Goal: Book appointment/travel/reservation

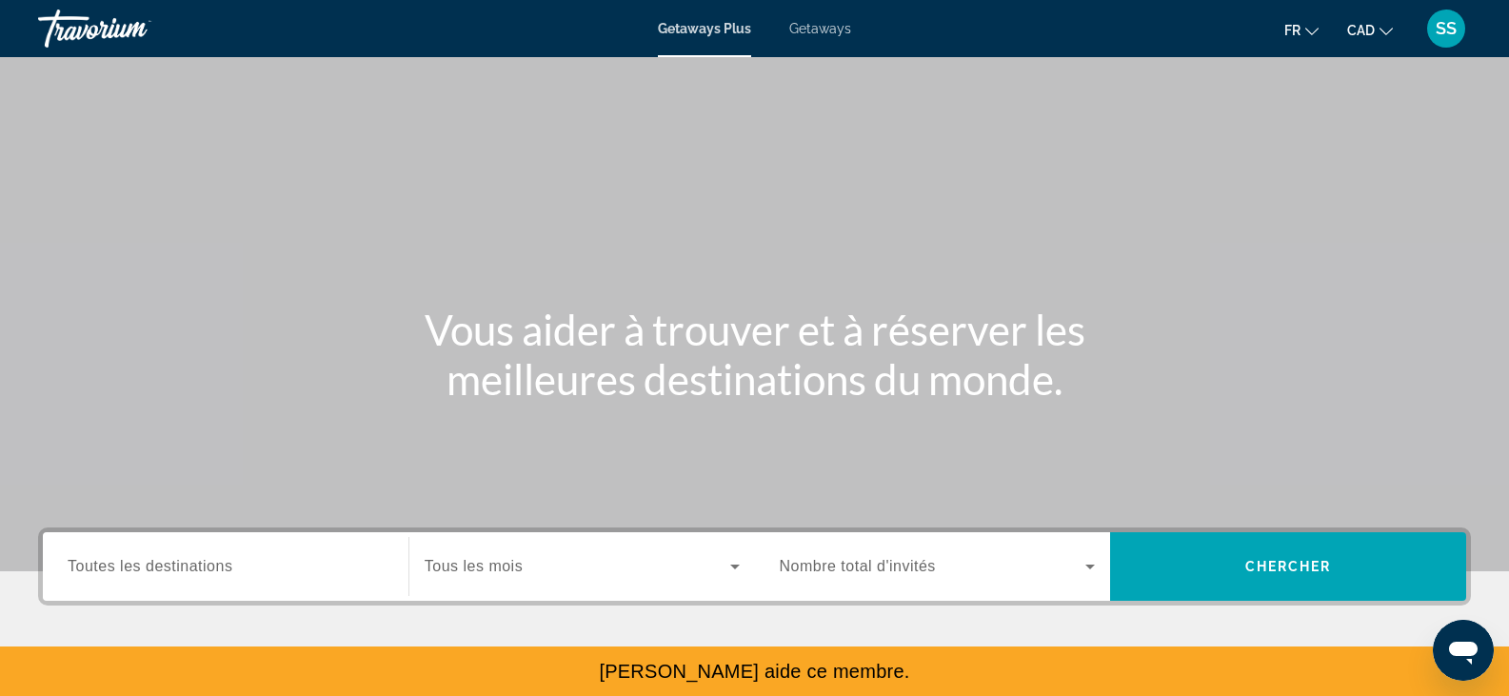
click at [808, 20] on div "Getaways Plus Getaways fr English Español Français Italiano Português русский C…" at bounding box center [754, 29] width 1509 height 50
click at [822, 30] on span "Getaways" at bounding box center [820, 28] width 62 height 15
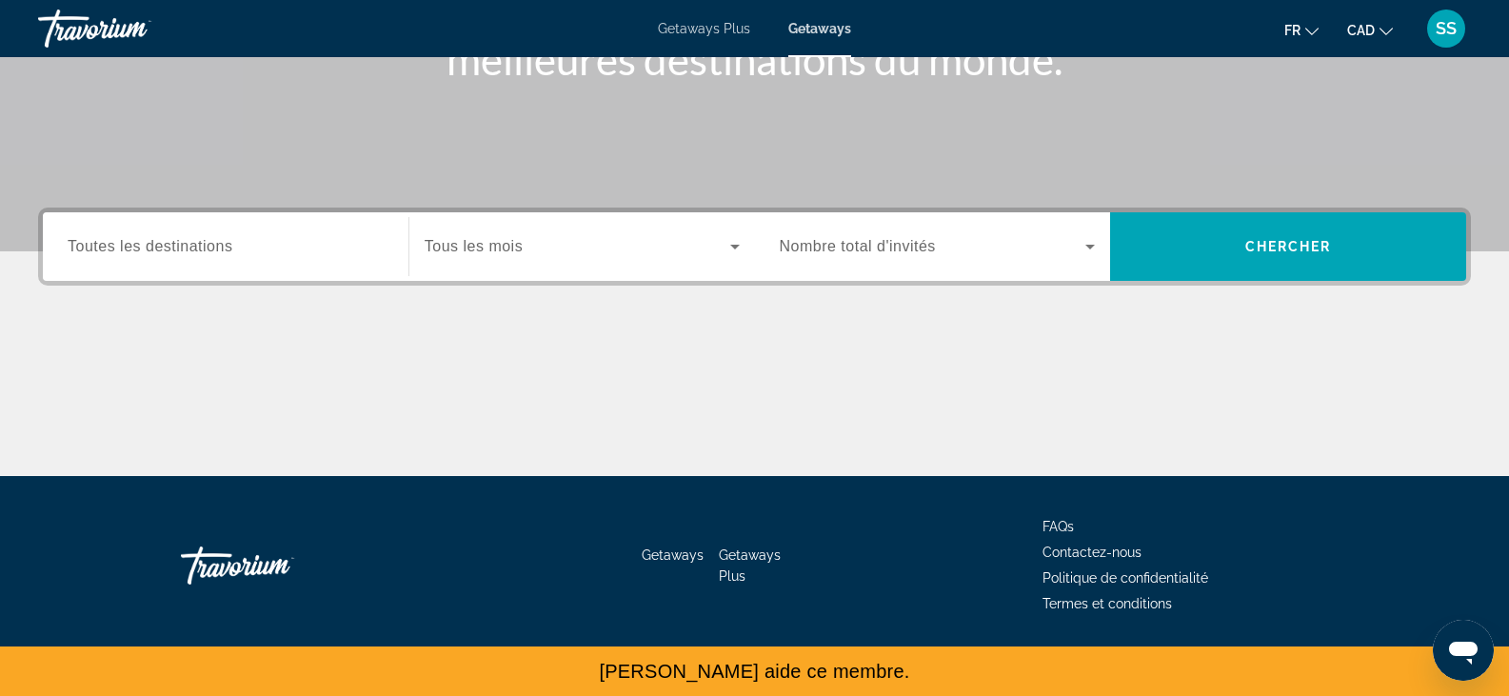
click at [274, 236] on input "Destination Toutes les destinations" at bounding box center [226, 247] width 316 height 23
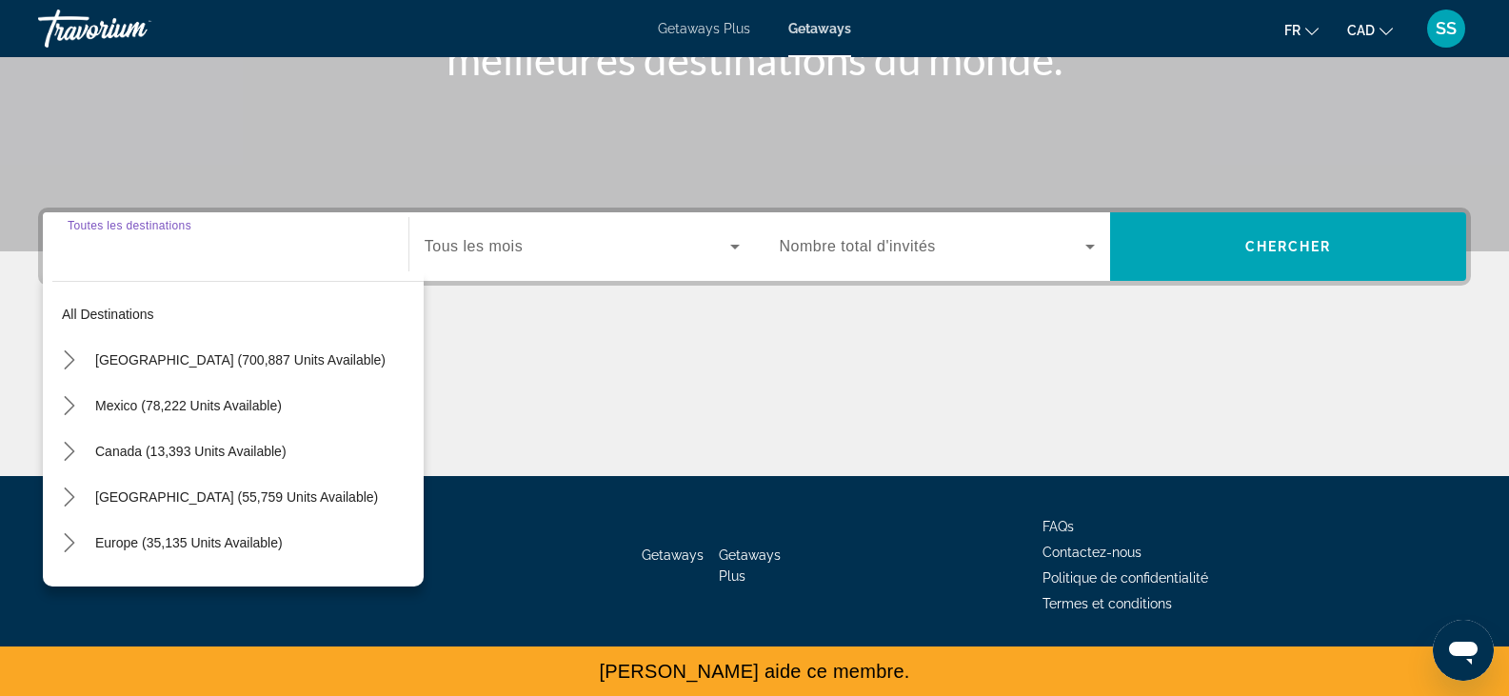
scroll to position [333, 0]
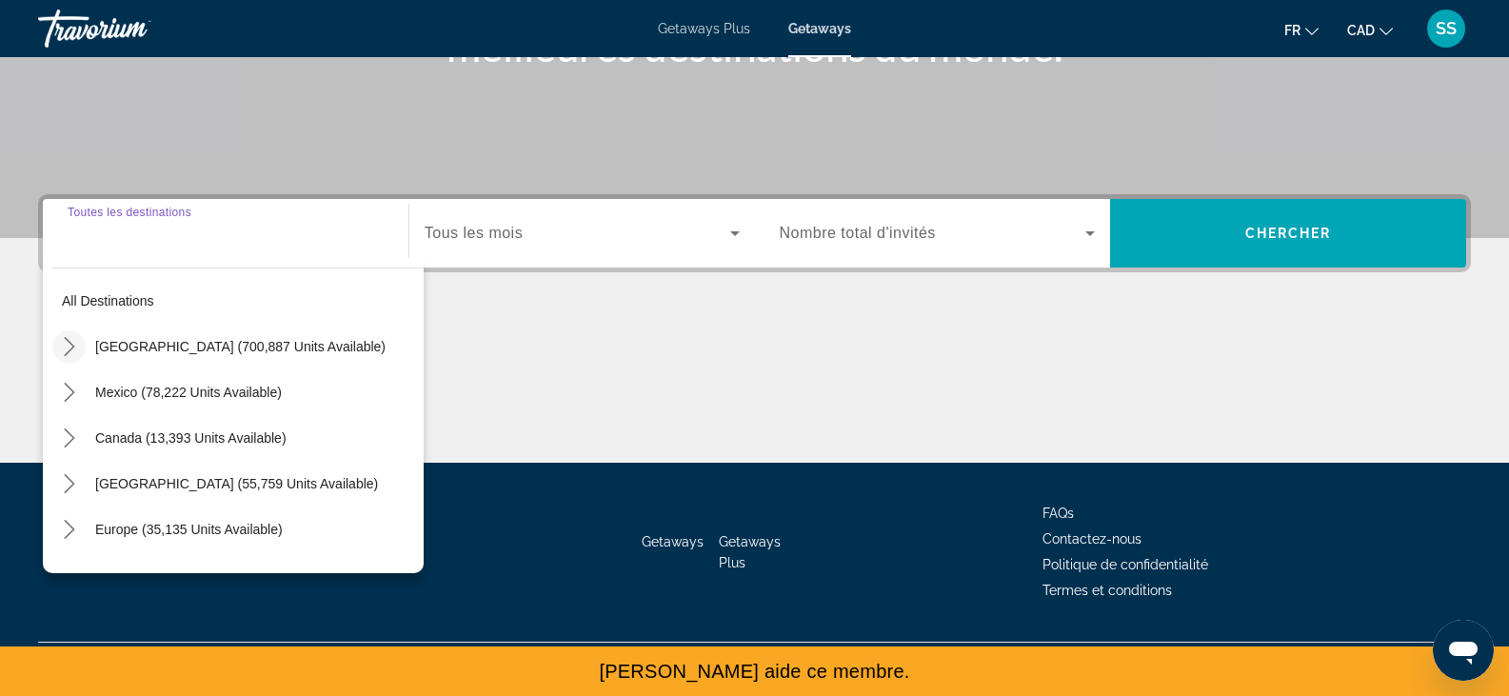
click at [69, 352] on icon "Toggle United States (700,887 units available) submenu" at bounding box center [69, 346] width 19 height 19
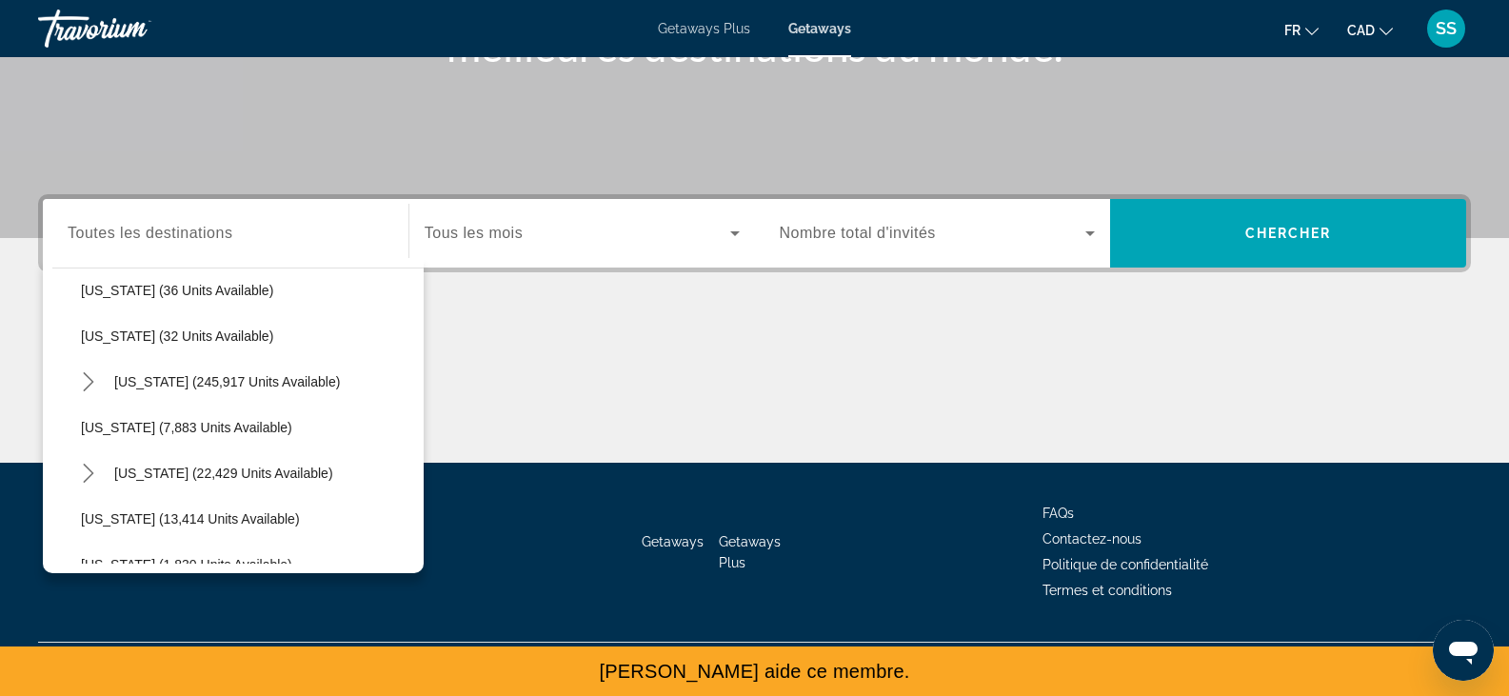
scroll to position [286, 0]
click at [179, 375] on span "[US_STATE] (245,917 units available)" at bounding box center [227, 380] width 226 height 15
type input "**********"
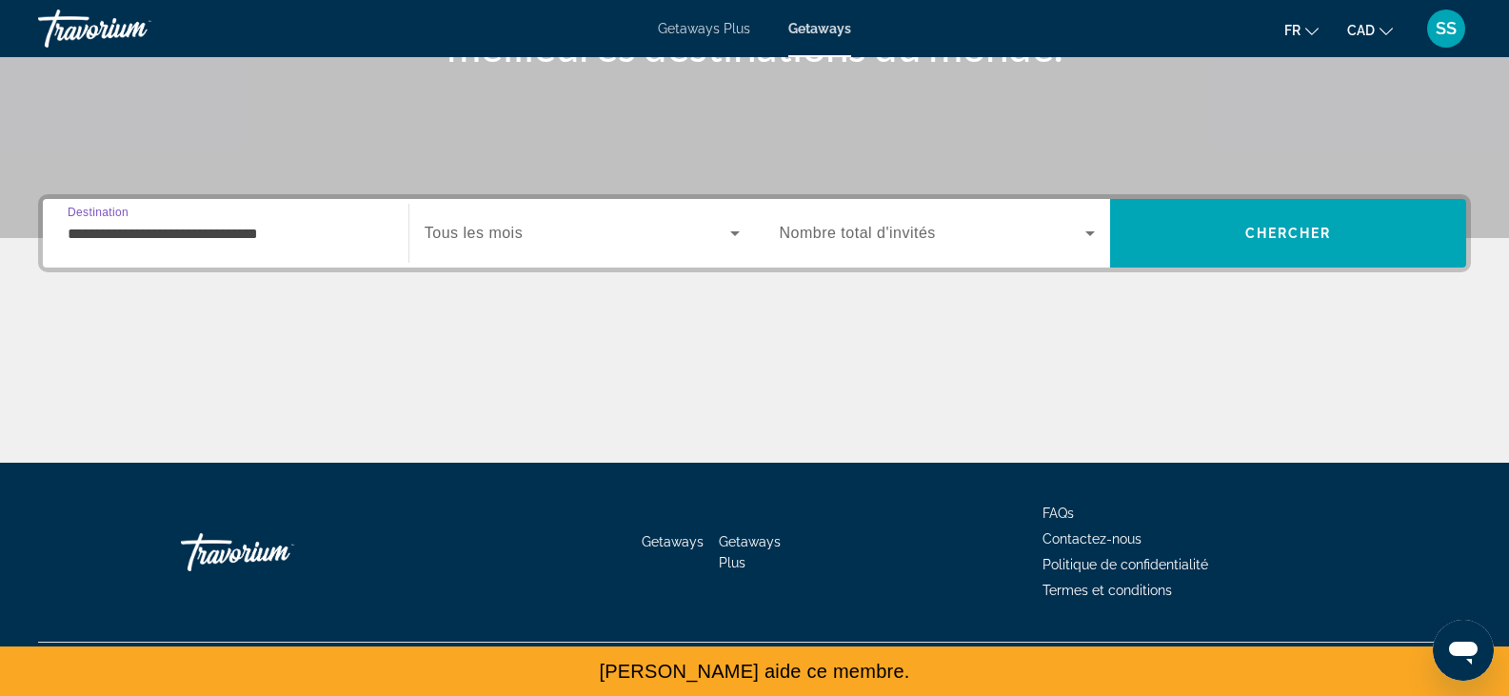
click at [520, 219] on div "Search widget" at bounding box center [582, 233] width 315 height 53
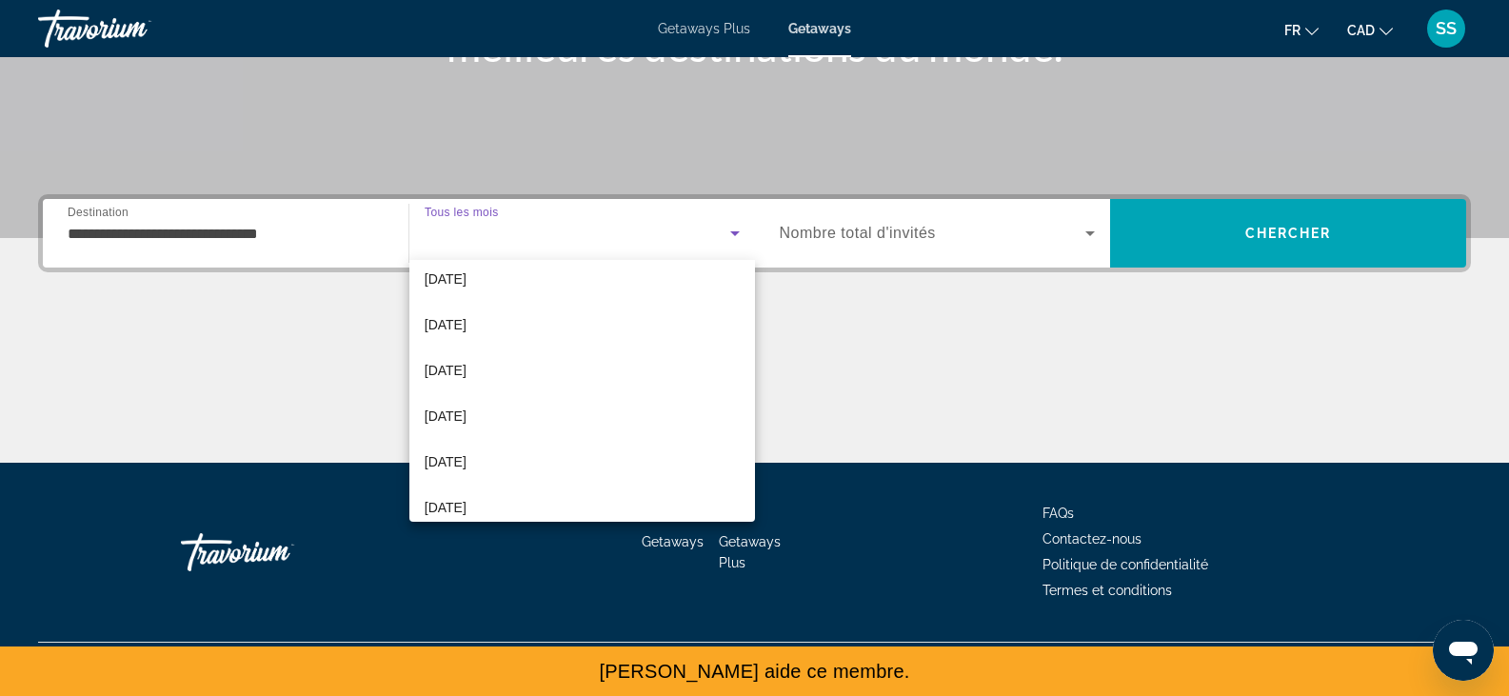
scroll to position [241, 0]
click at [466, 274] on span "[DATE]" at bounding box center [446, 278] width 42 height 23
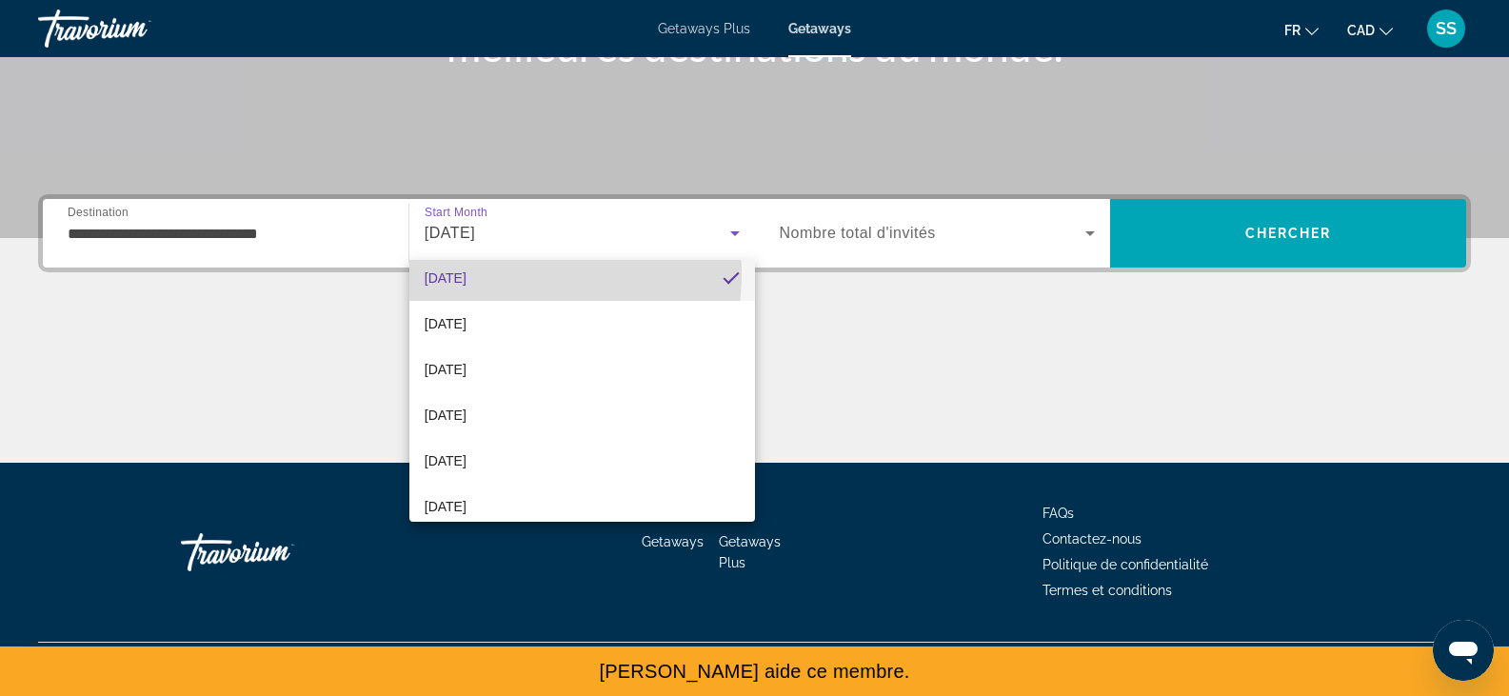
scroll to position [236, 0]
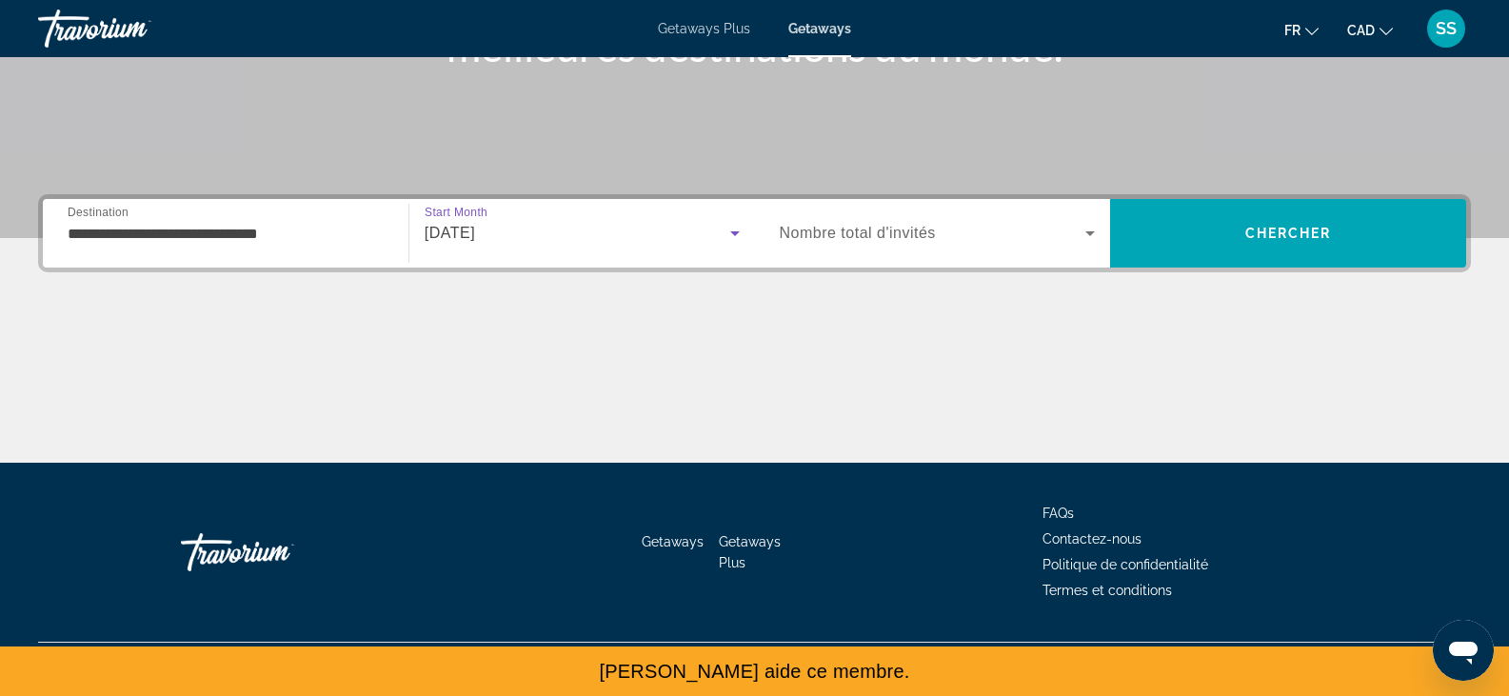
click at [889, 244] on span "Search widget" at bounding box center [933, 233] width 307 height 23
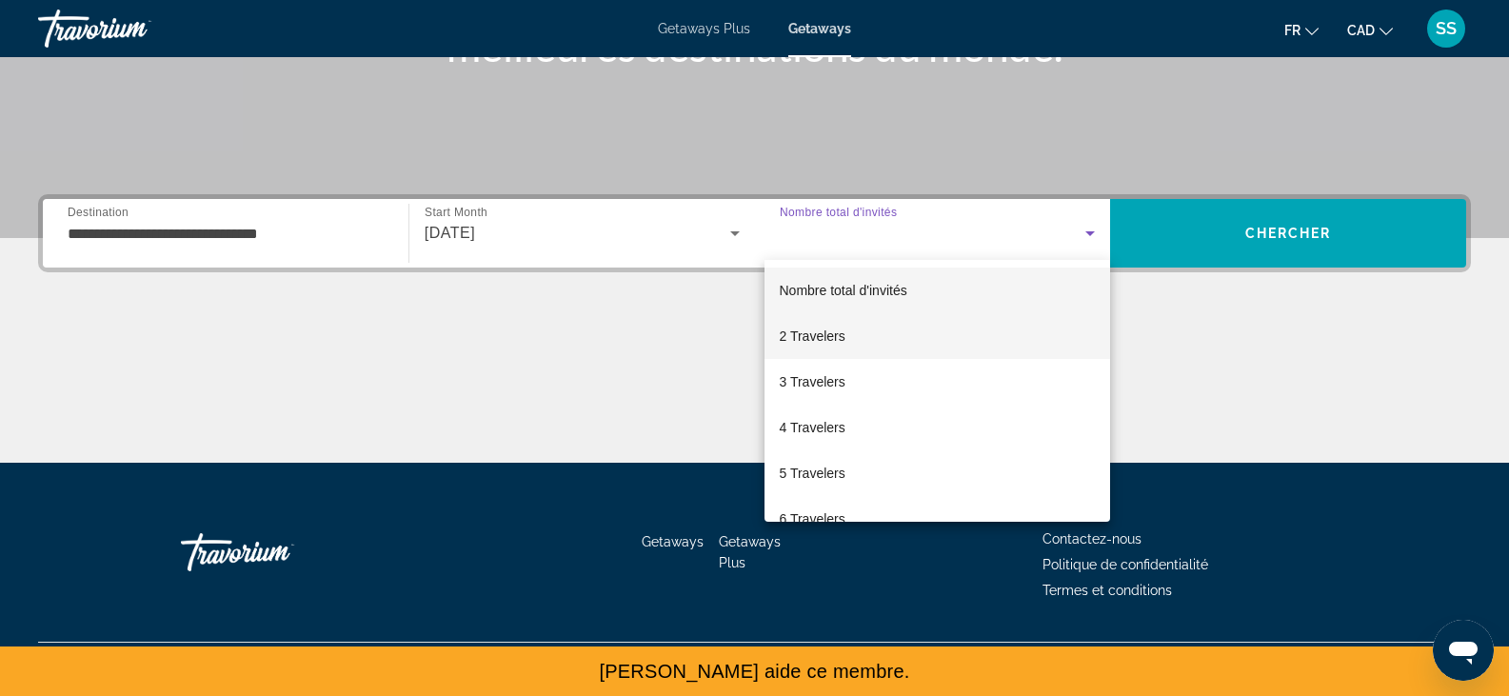
click at [850, 333] on mat-option "2 Travelers" at bounding box center [937, 336] width 347 height 46
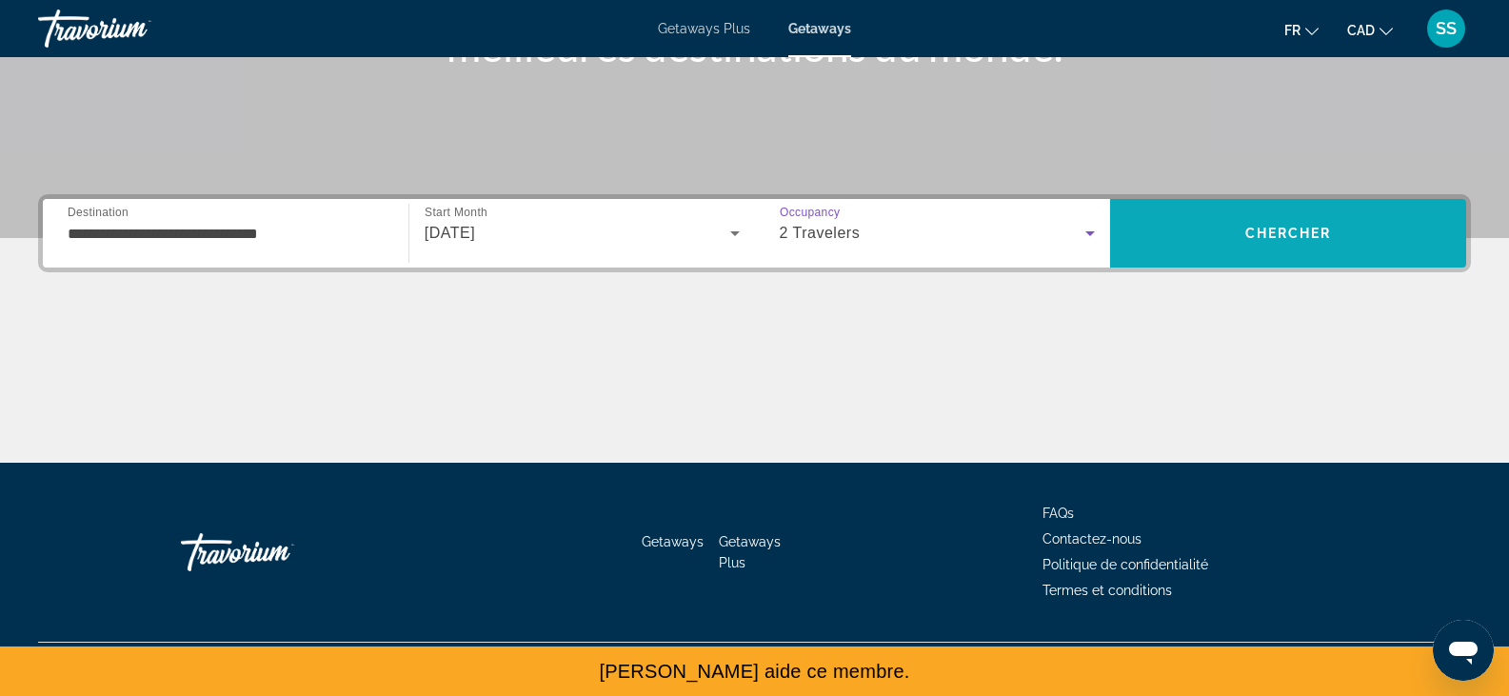
click at [1232, 225] on span "Search" at bounding box center [1288, 233] width 356 height 46
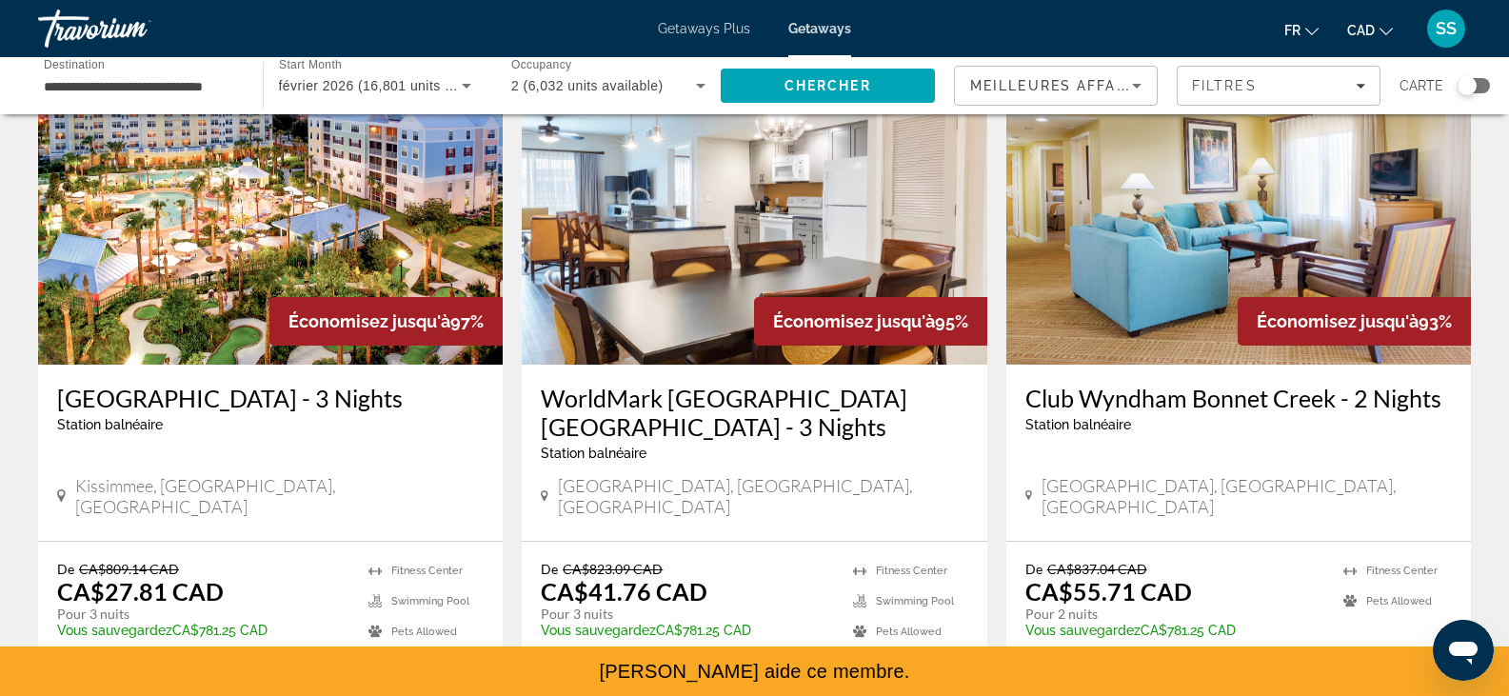
scroll to position [120, 0]
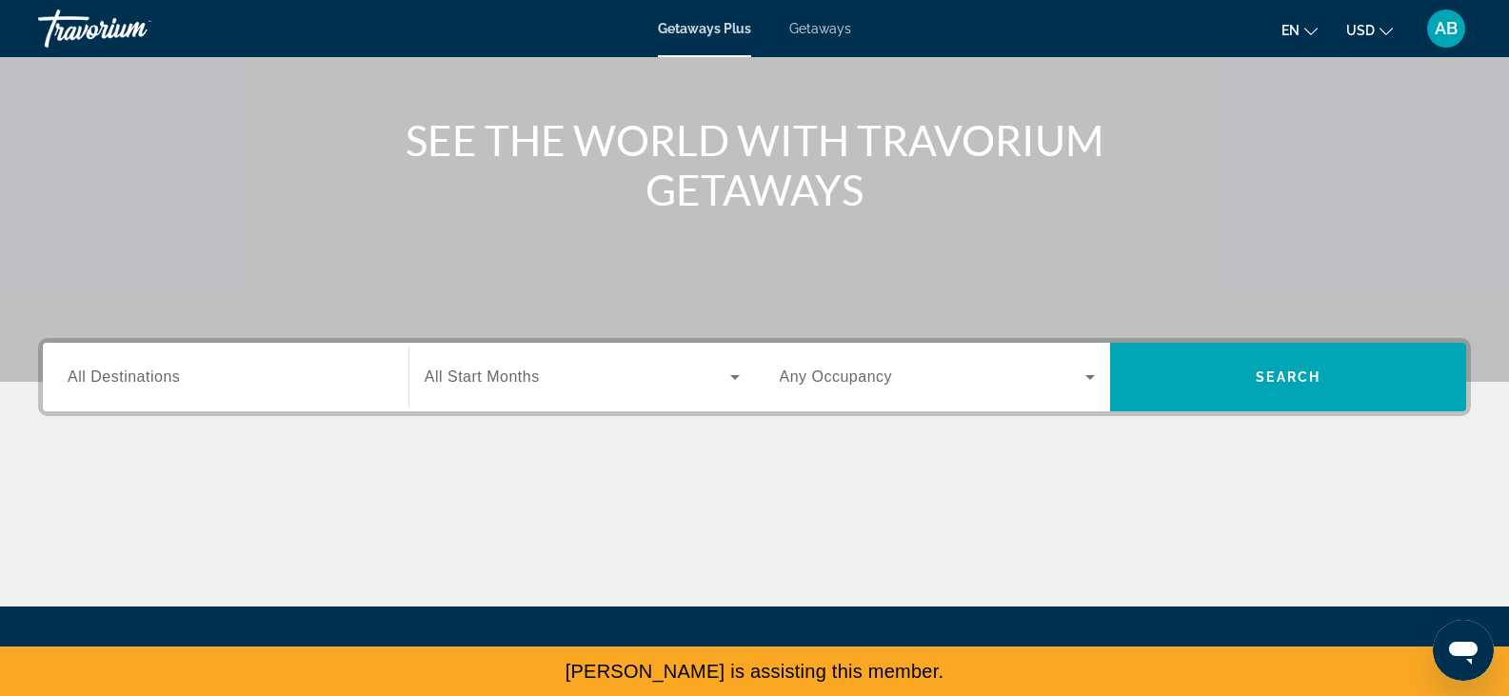
click at [253, 368] on input "Destination All Destinations" at bounding box center [226, 377] width 316 height 23
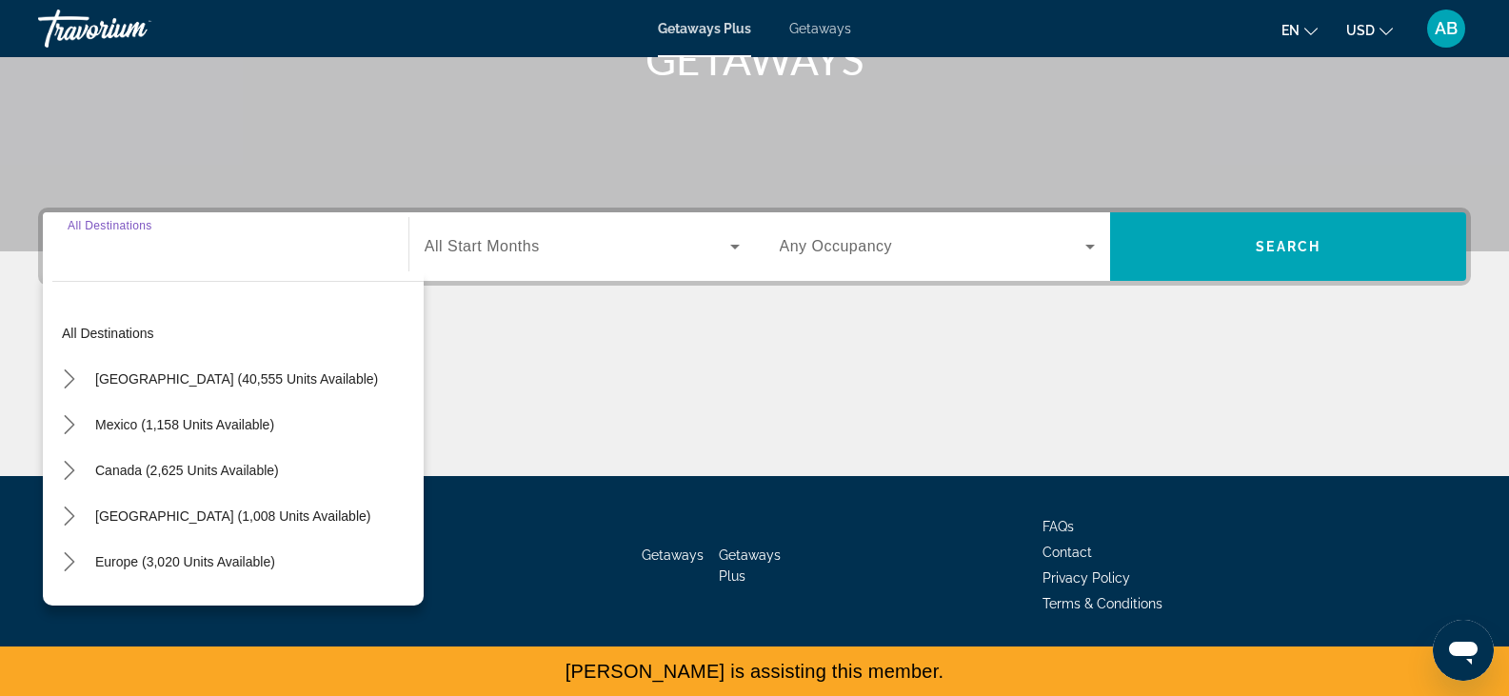
scroll to position [333, 0]
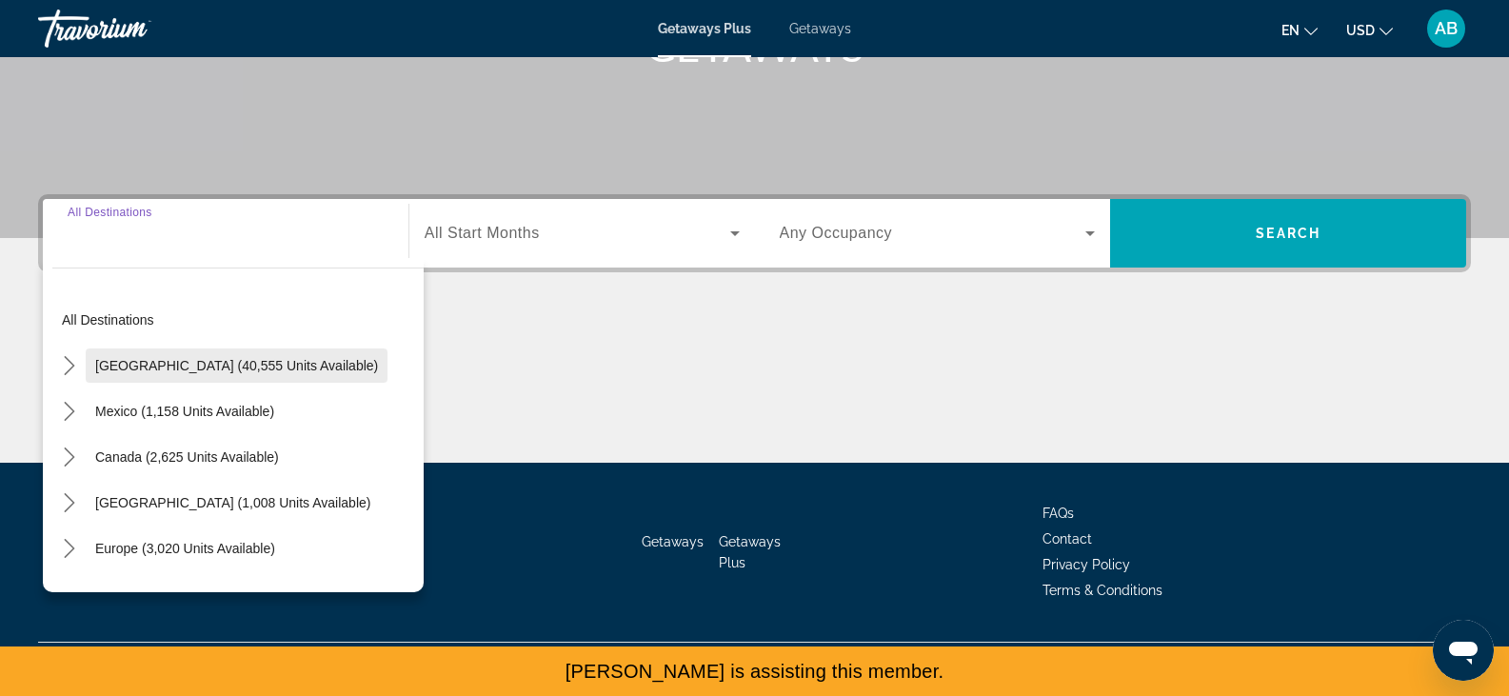
click at [180, 371] on span "United States (40,555 units available)" at bounding box center [236, 365] width 283 height 15
type input "**********"
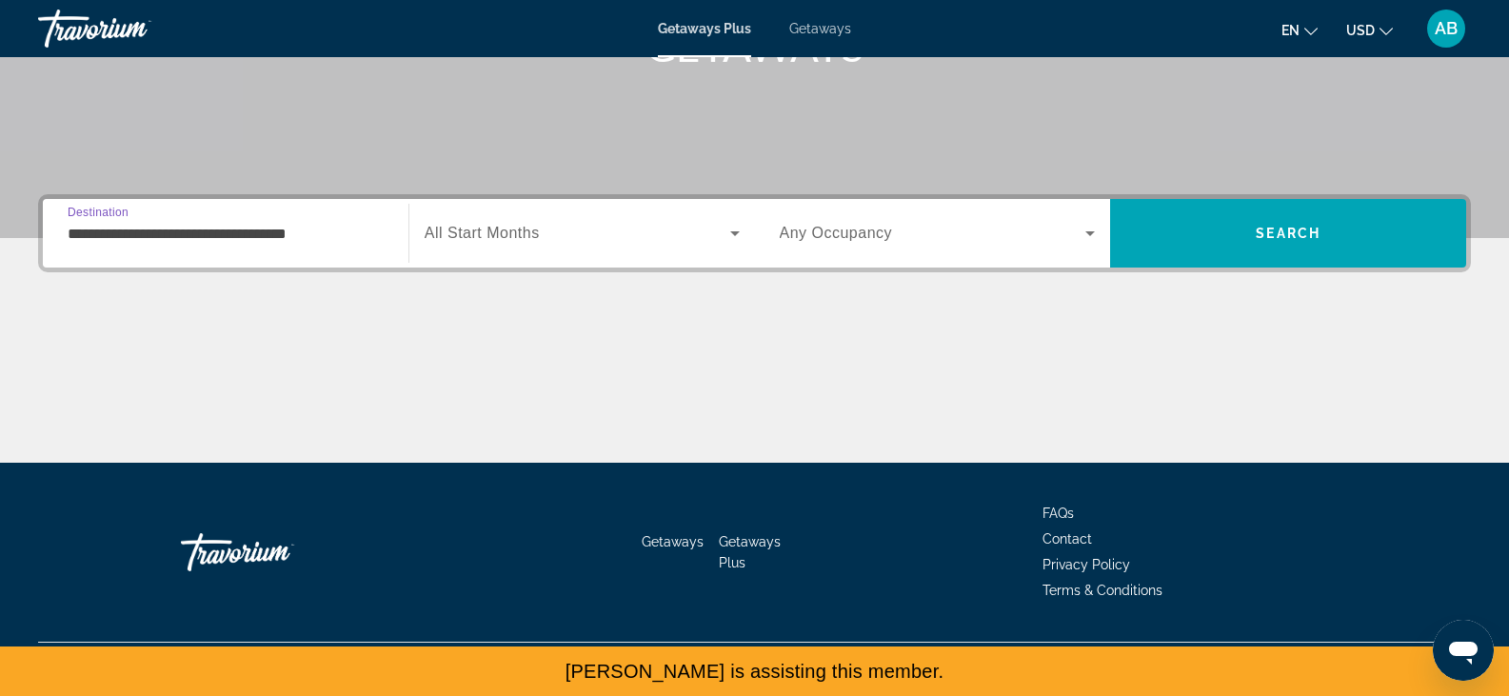
click at [507, 219] on div "Search widget" at bounding box center [582, 233] width 315 height 53
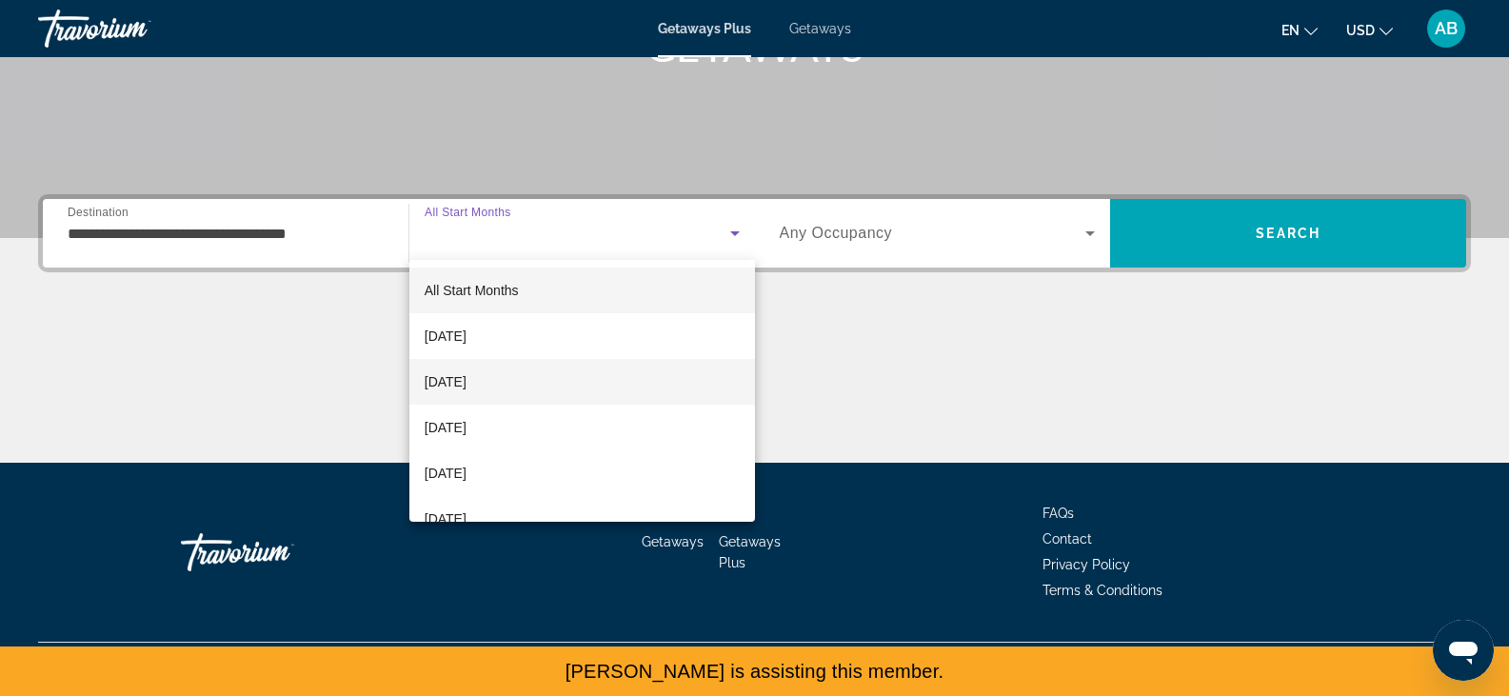
click at [466, 384] on span "[DATE]" at bounding box center [446, 381] width 42 height 23
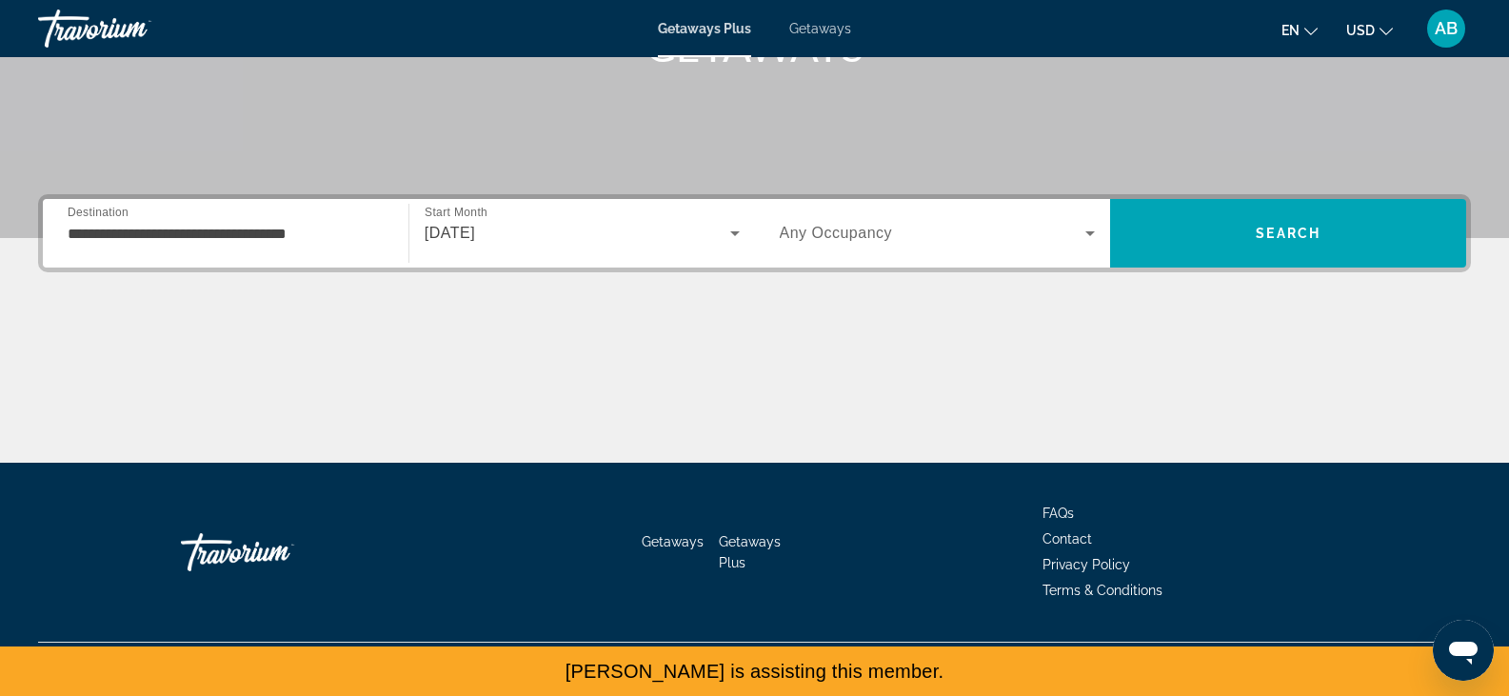
click at [846, 232] on span "Any Occupancy" at bounding box center [836, 233] width 113 height 16
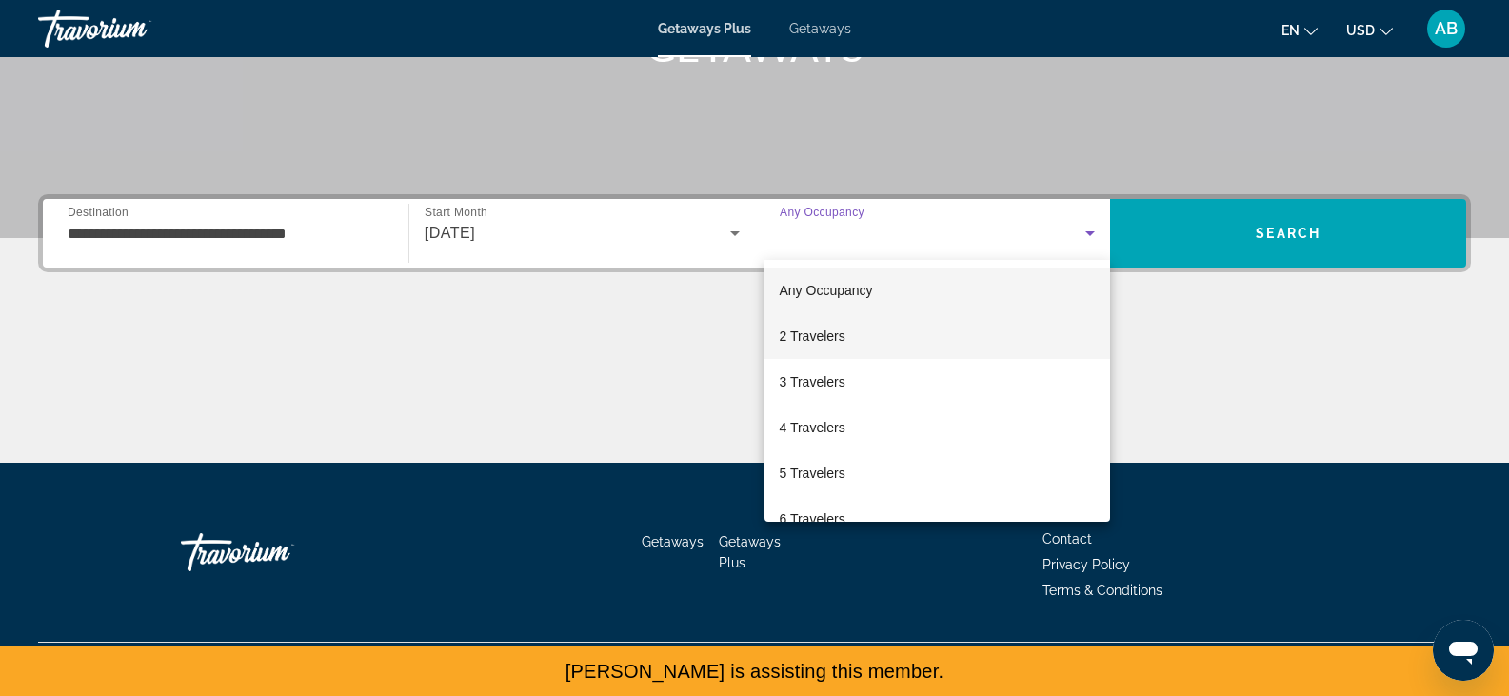
click at [842, 331] on span "2 Travelers" at bounding box center [813, 336] width 66 height 23
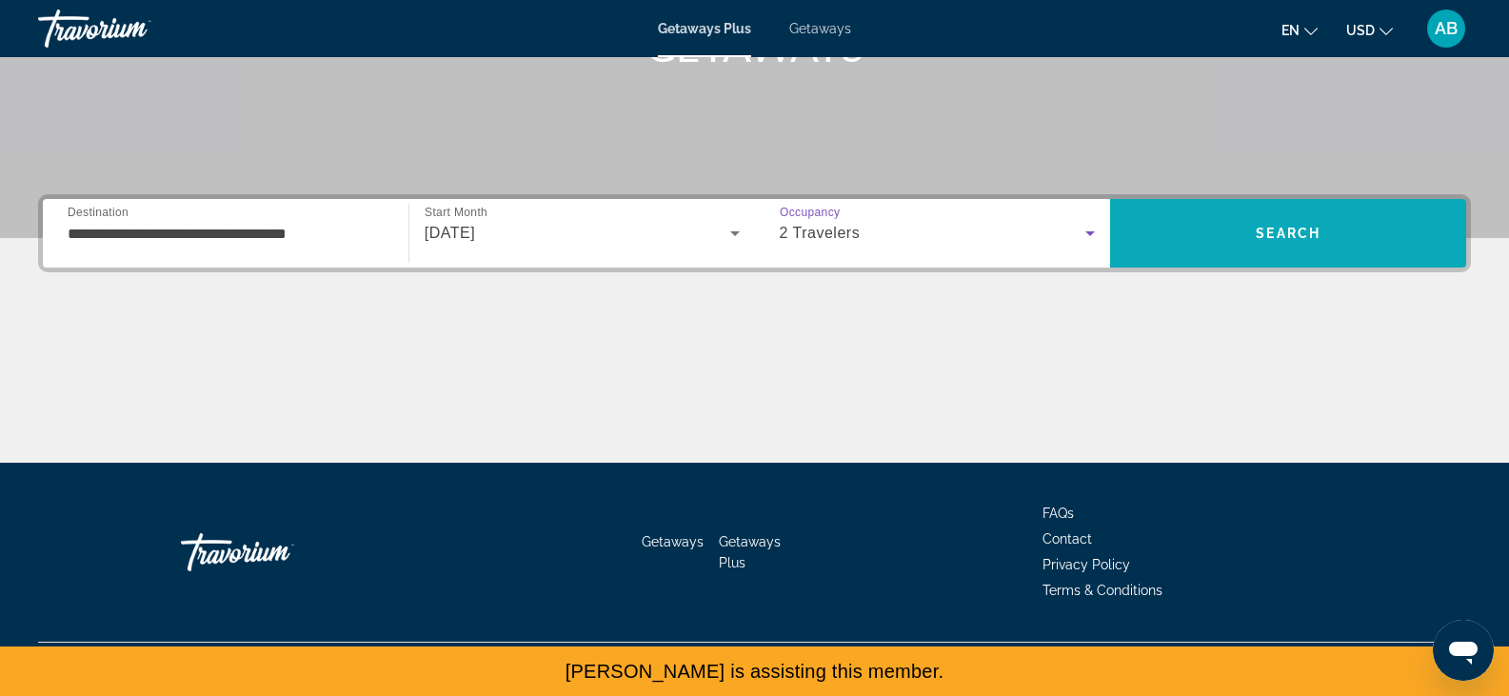
click at [1230, 205] on span "Search" at bounding box center [1288, 233] width 356 height 69
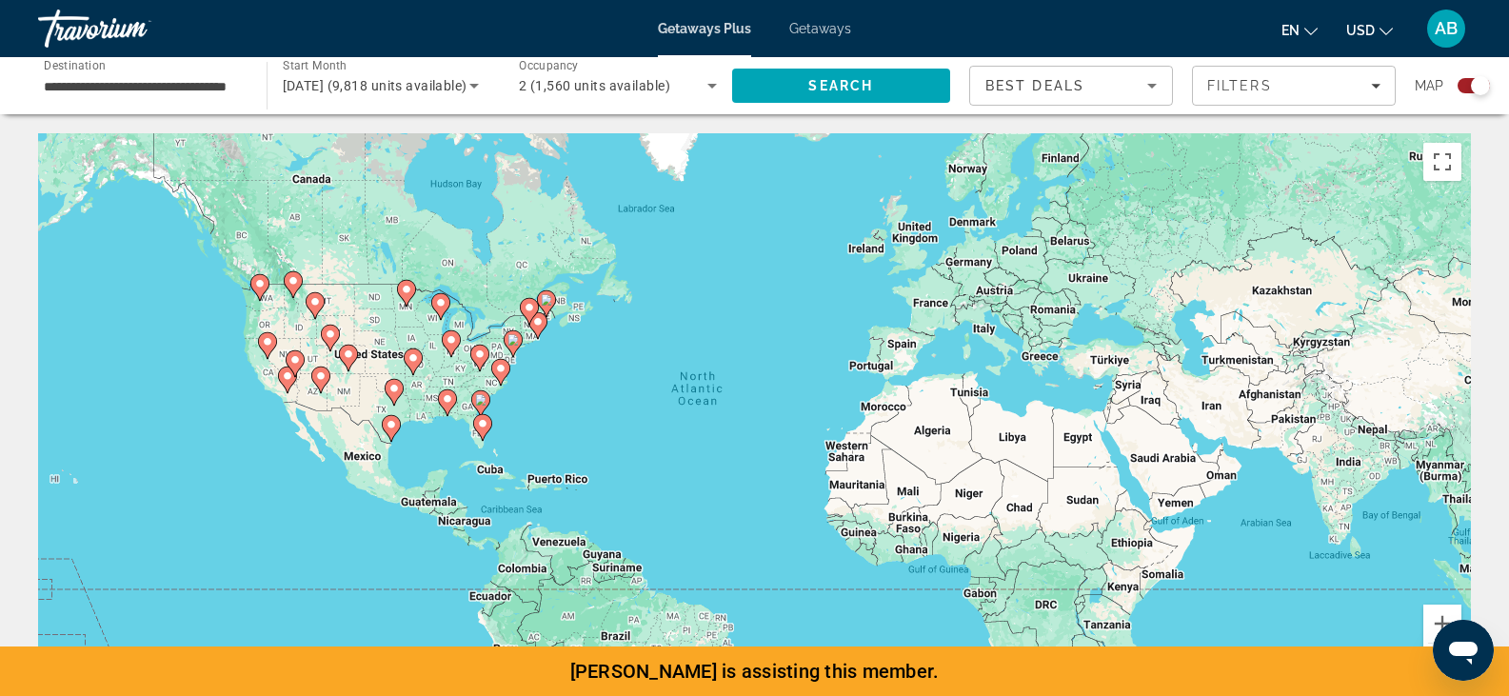
click at [1474, 89] on div "Search widget" at bounding box center [1480, 85] width 19 height 19
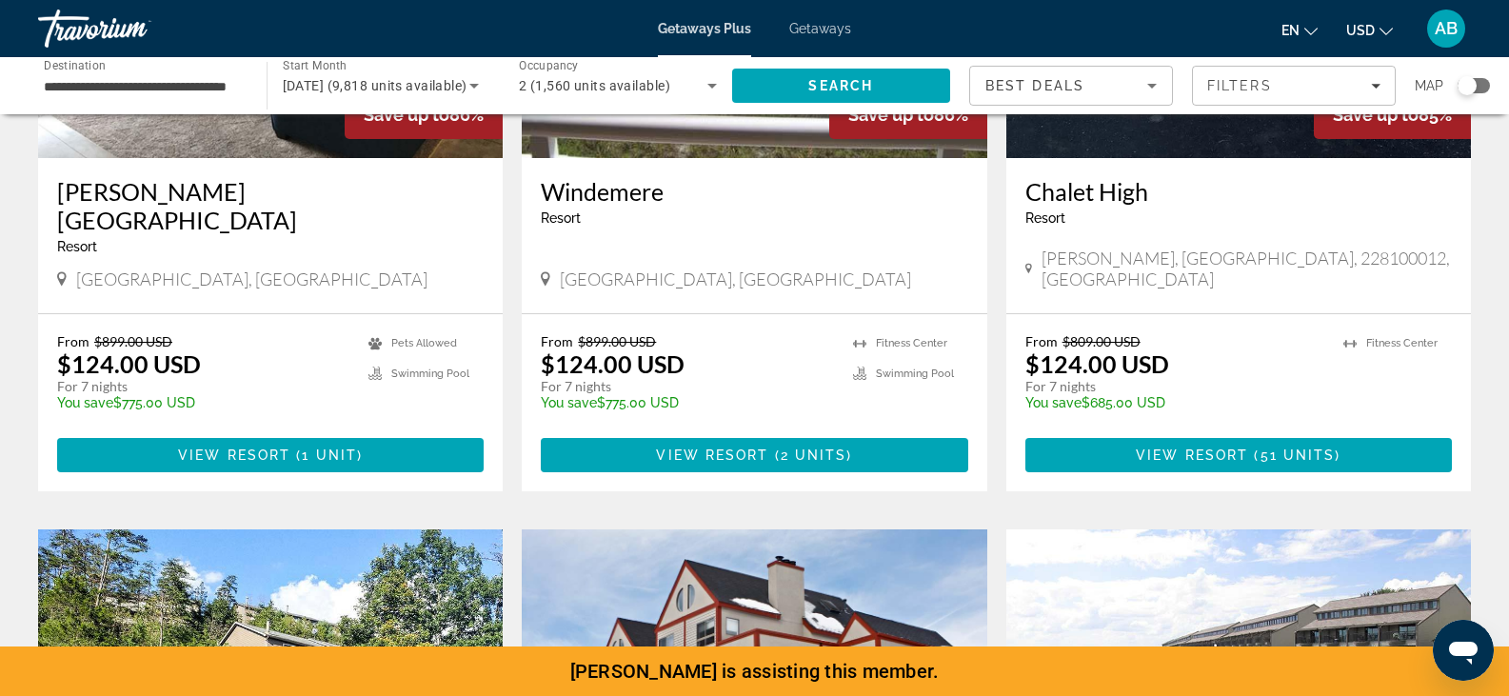
scroll to position [334, 0]
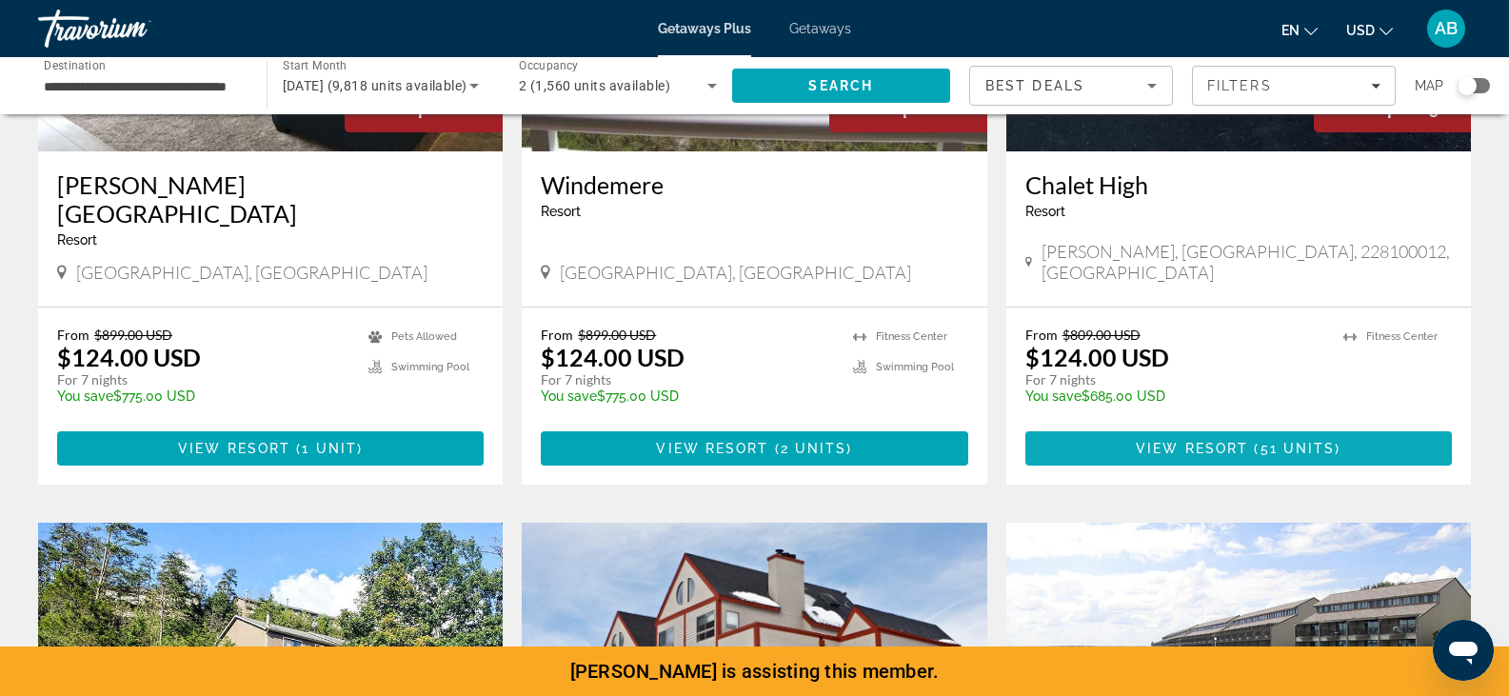
click at [1170, 426] on span "Main content" at bounding box center [1238, 449] width 426 height 46
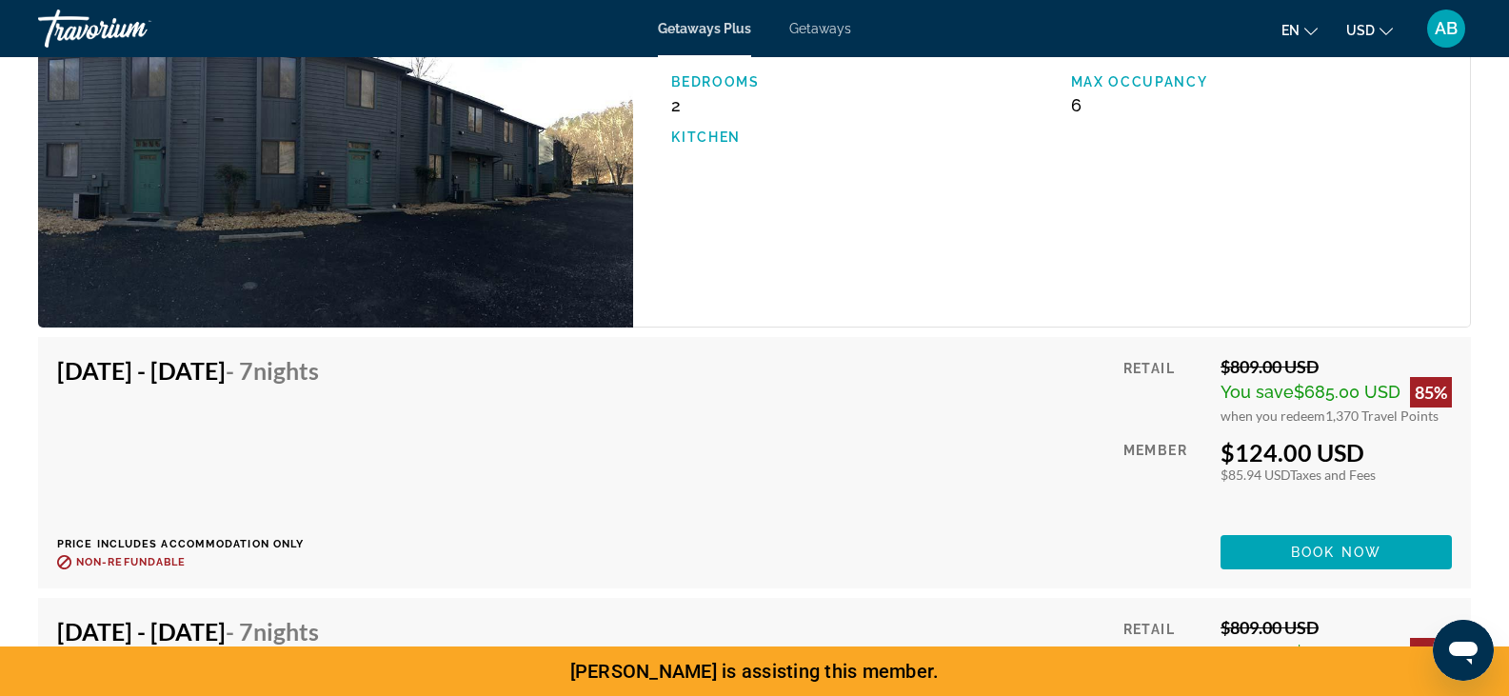
scroll to position [3151, 0]
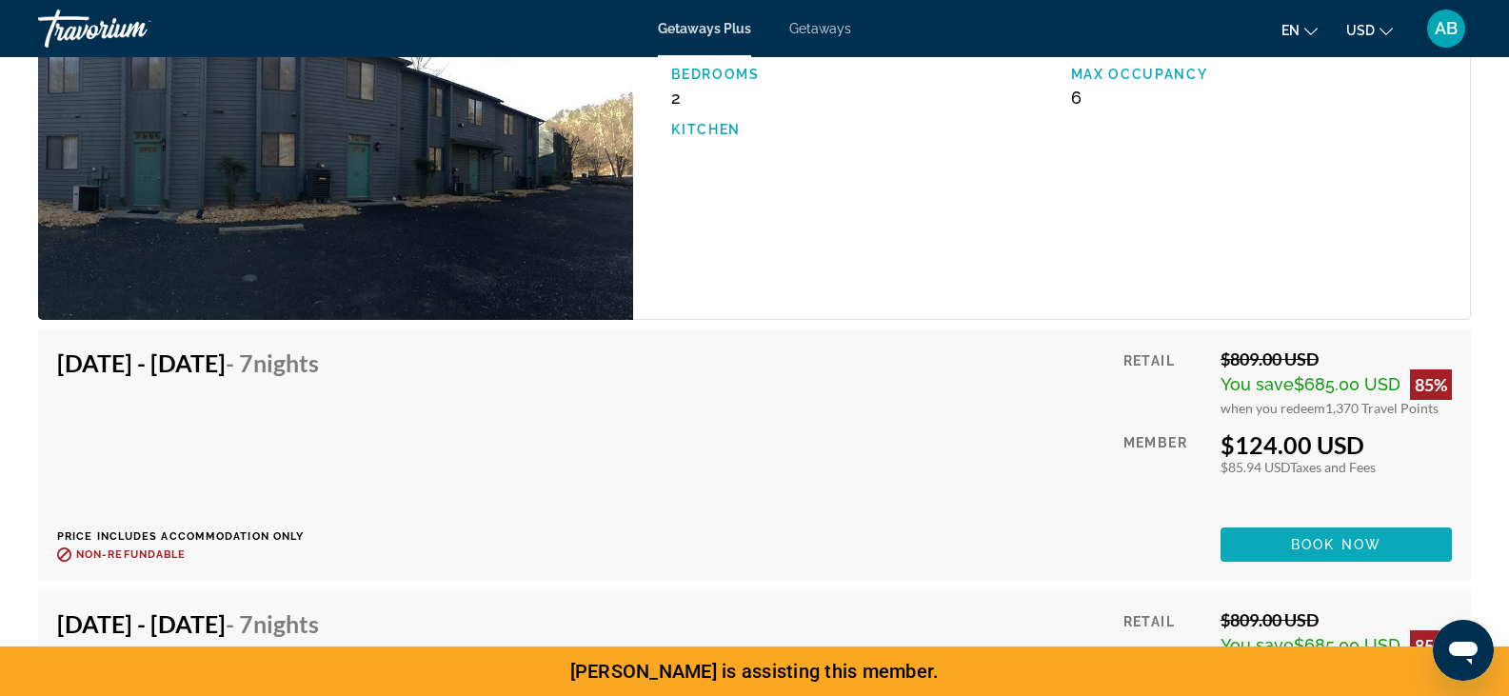
click at [1295, 551] on span "Main content" at bounding box center [1335, 545] width 231 height 46
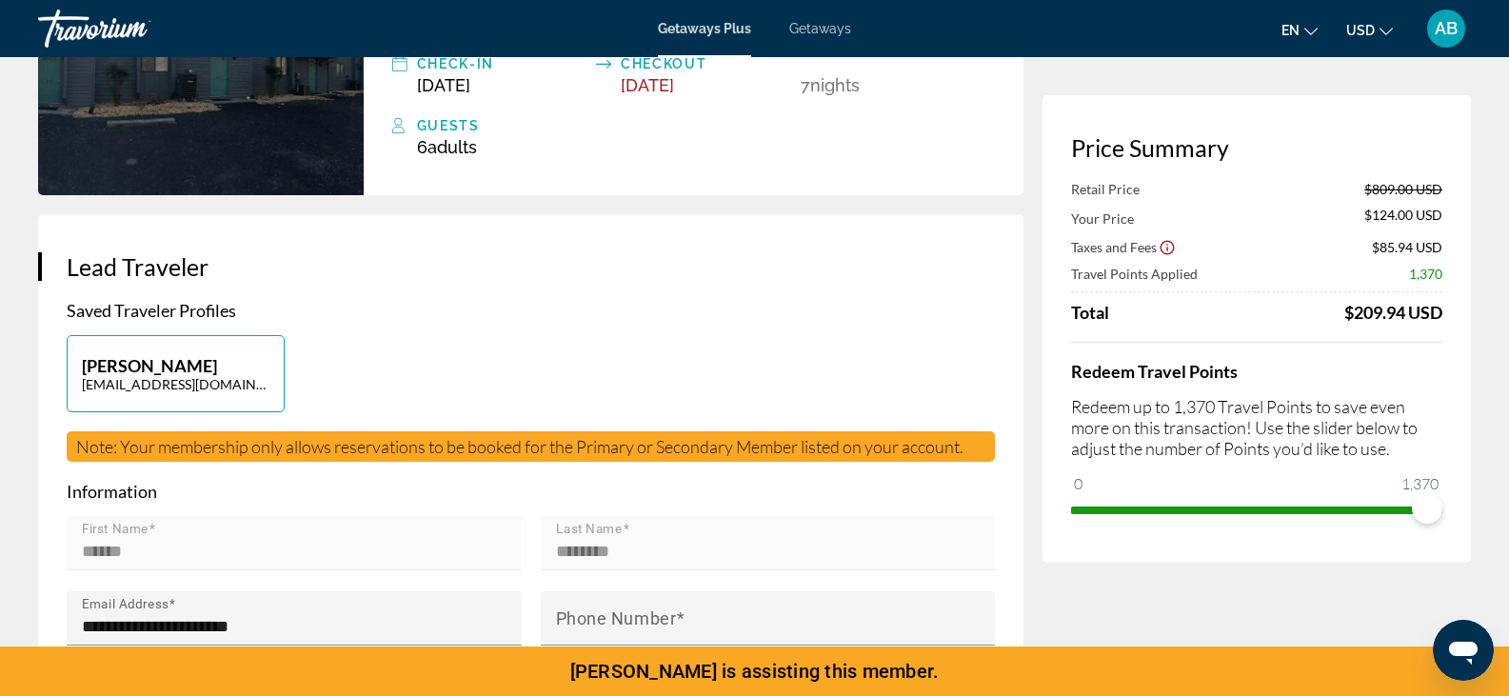
scroll to position [207, 0]
